Goal: Task Accomplishment & Management: Use online tool/utility

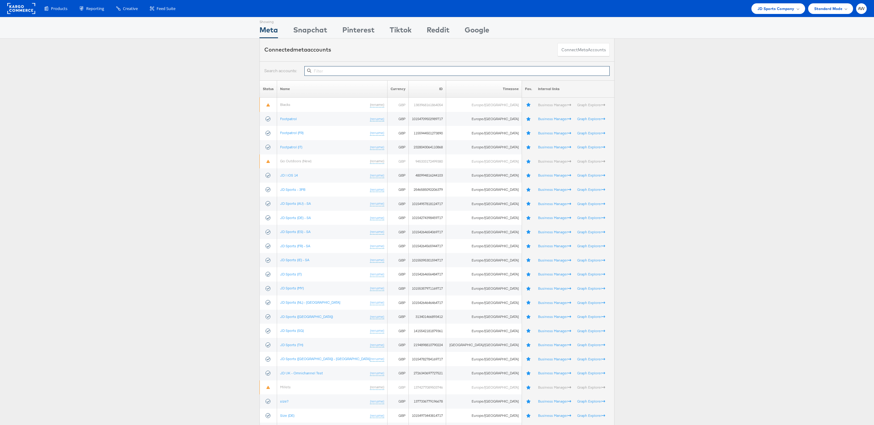
click at [438, 75] on input "text" at bounding box center [456, 71] width 305 height 10
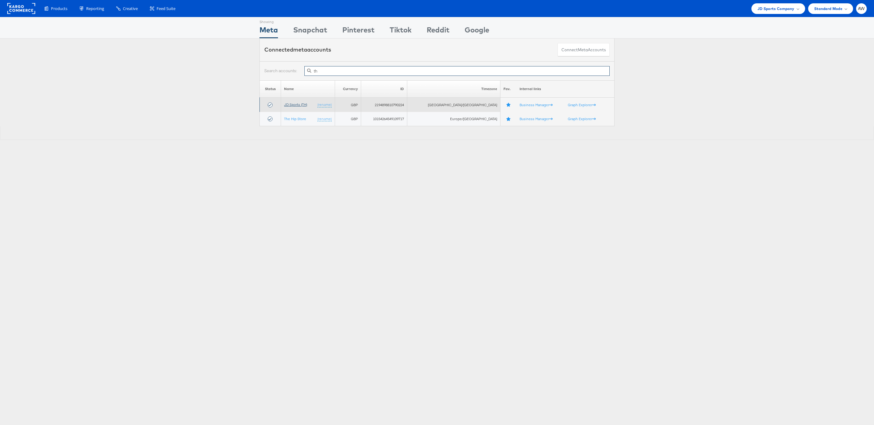
type input "th"
click at [305, 107] on link "JD Sports (TH)" at bounding box center [295, 104] width 23 height 5
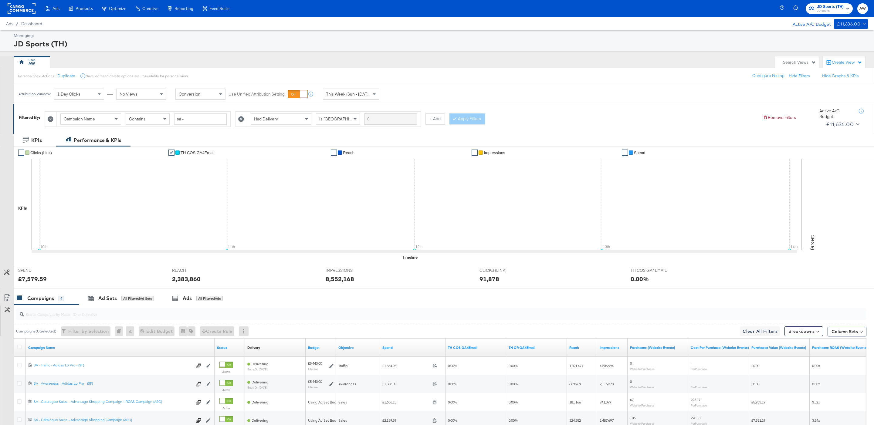
scroll to position [69, 0]
